Goal: Information Seeking & Learning: Learn about a topic

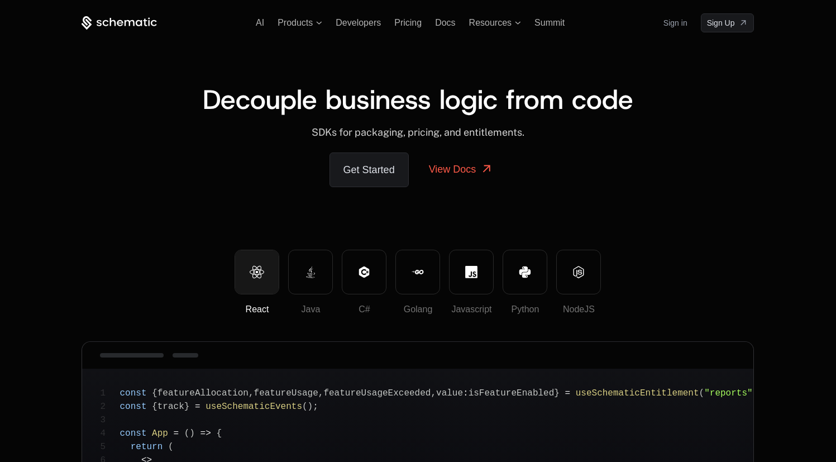
scroll to position [172, 0]
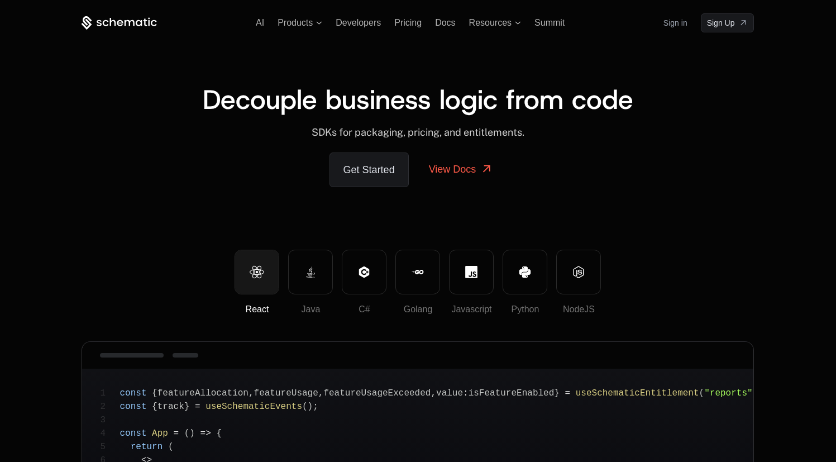
scroll to position [172, 0]
